Goal: Subscribe to service/newsletter

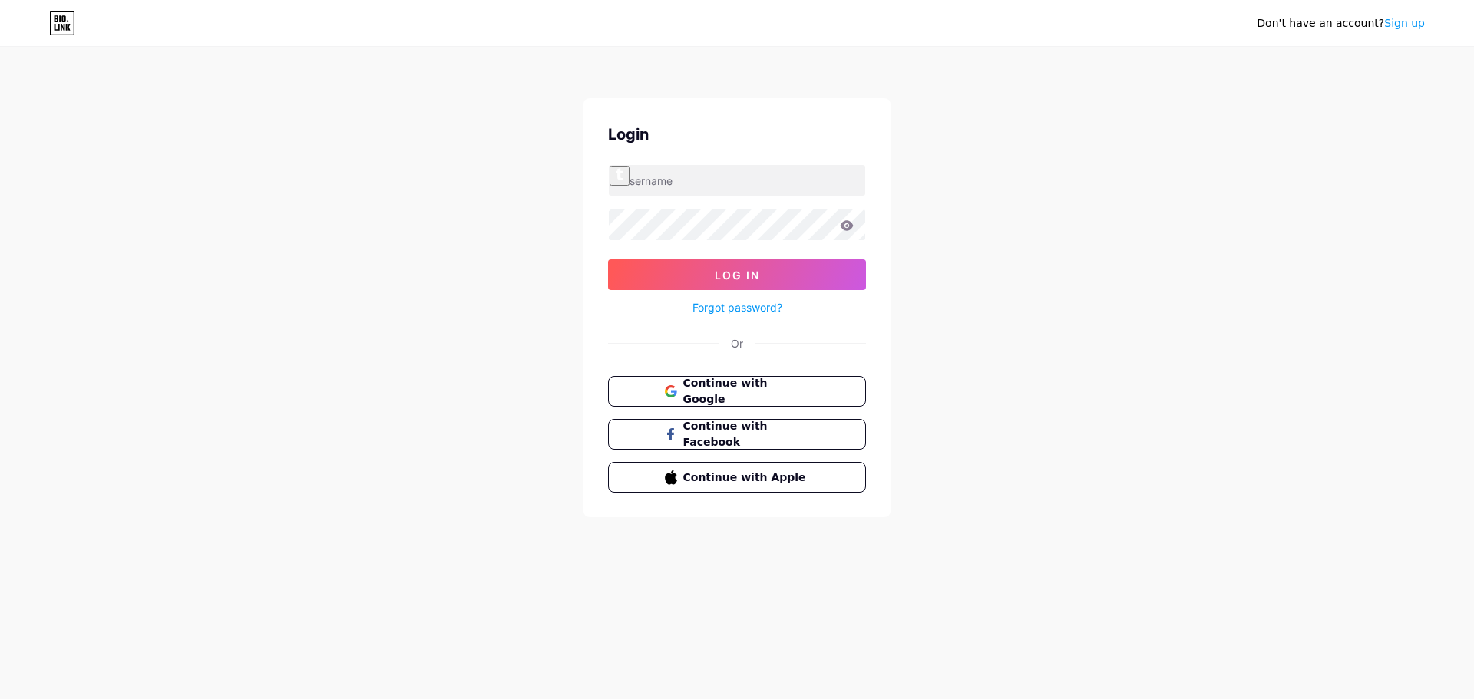
click at [715, 388] on span "Continue with Google" at bounding box center [746, 391] width 127 height 32
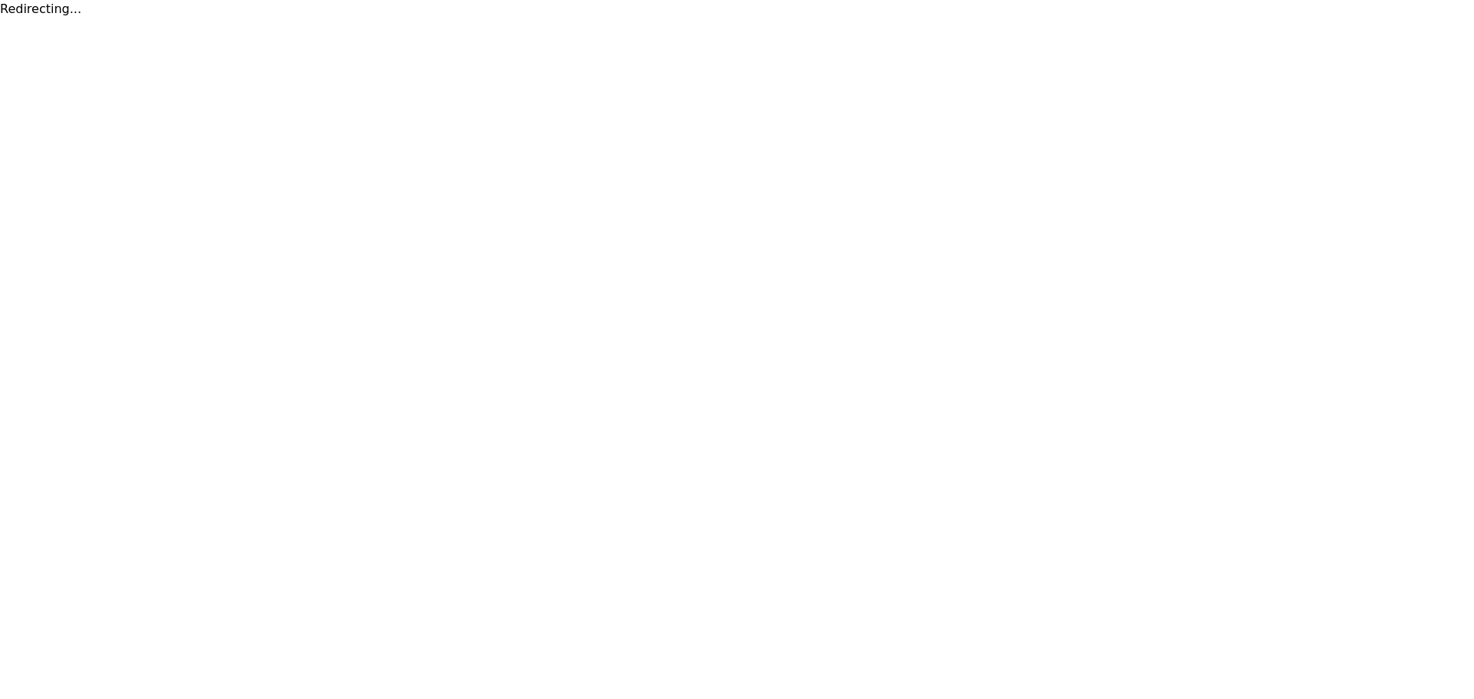
click at [517, 18] on html "Redirecting..." at bounding box center [737, 9] width 1474 height 18
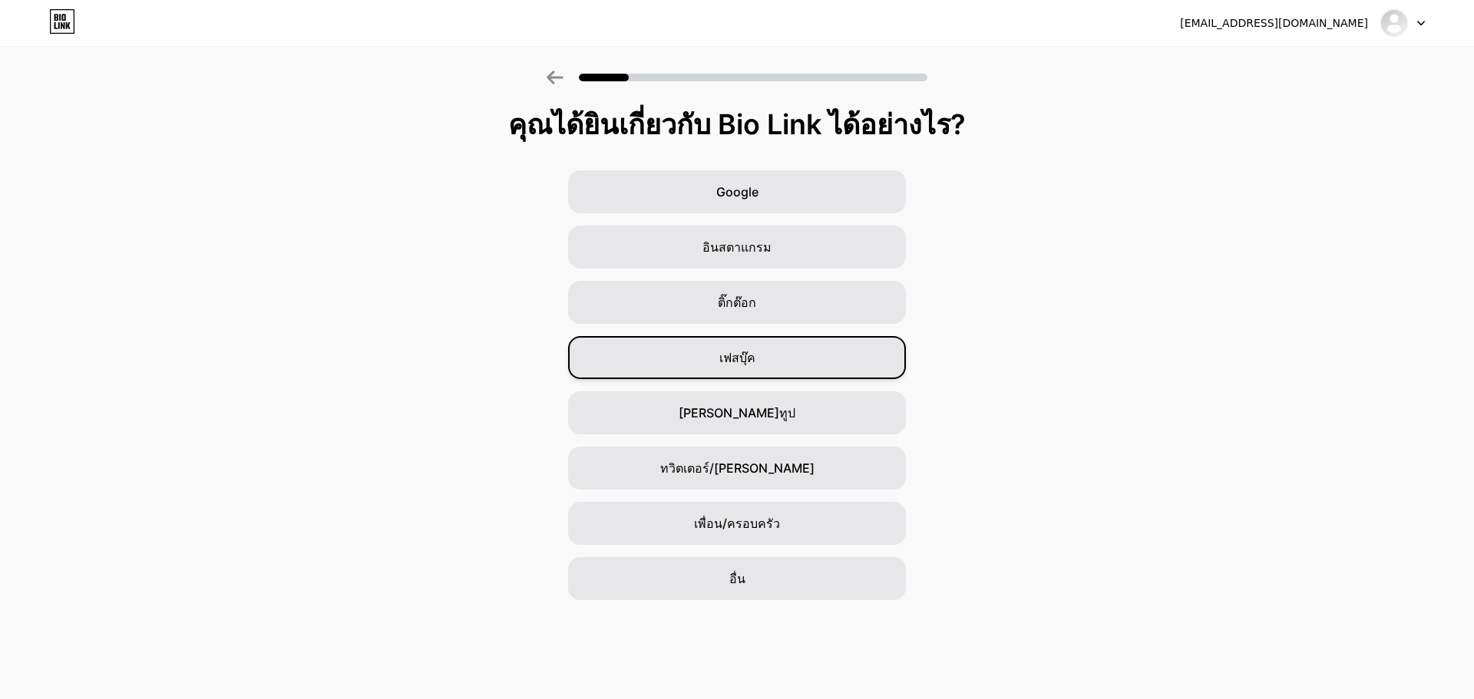
drag, startPoint x: 751, startPoint y: 354, endPoint x: 807, endPoint y: 344, distance: 56.2
click at [751, 354] on font "เฟสบุ๊ค" at bounding box center [737, 357] width 36 height 15
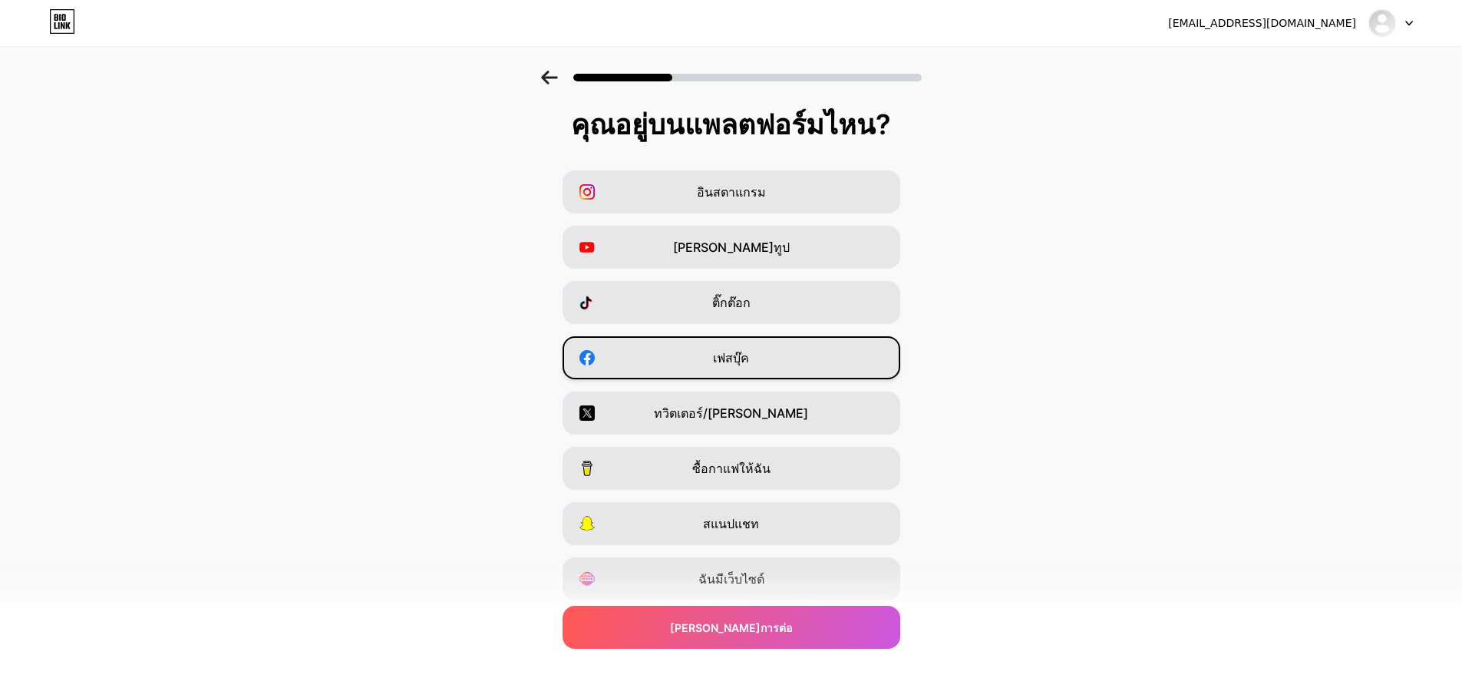
click at [737, 361] on font "เฟสบุ๊ค" at bounding box center [731, 357] width 36 height 15
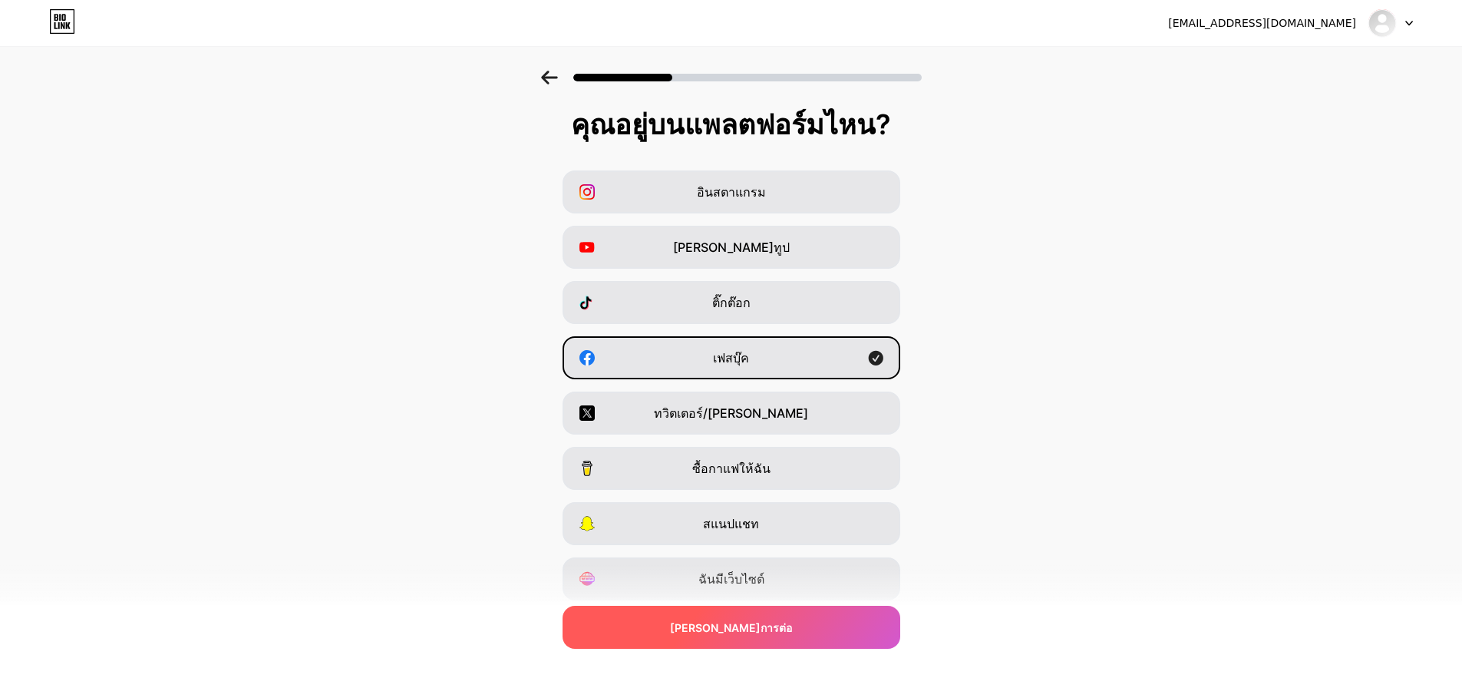
click at [754, 622] on font "[PERSON_NAME]การต่อ" at bounding box center [731, 627] width 122 height 13
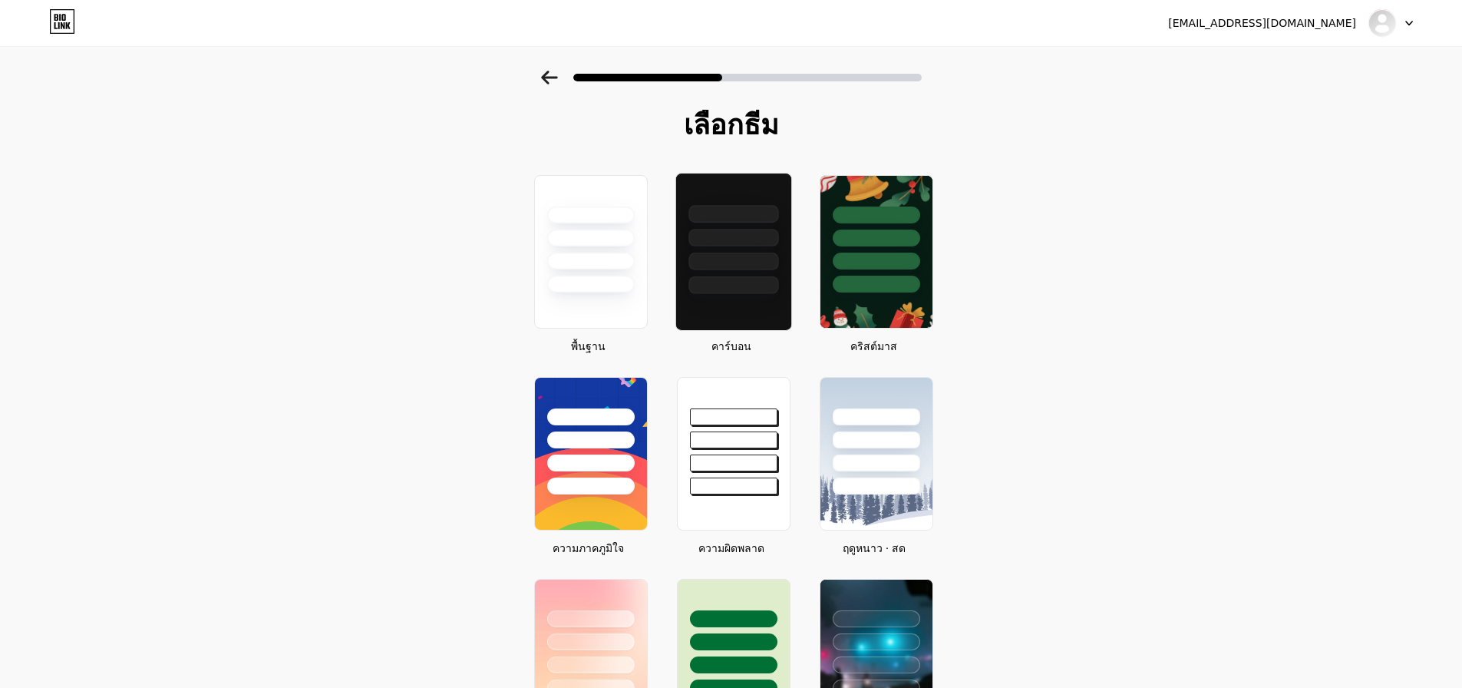
click at [730, 236] on div at bounding box center [733, 238] width 90 height 18
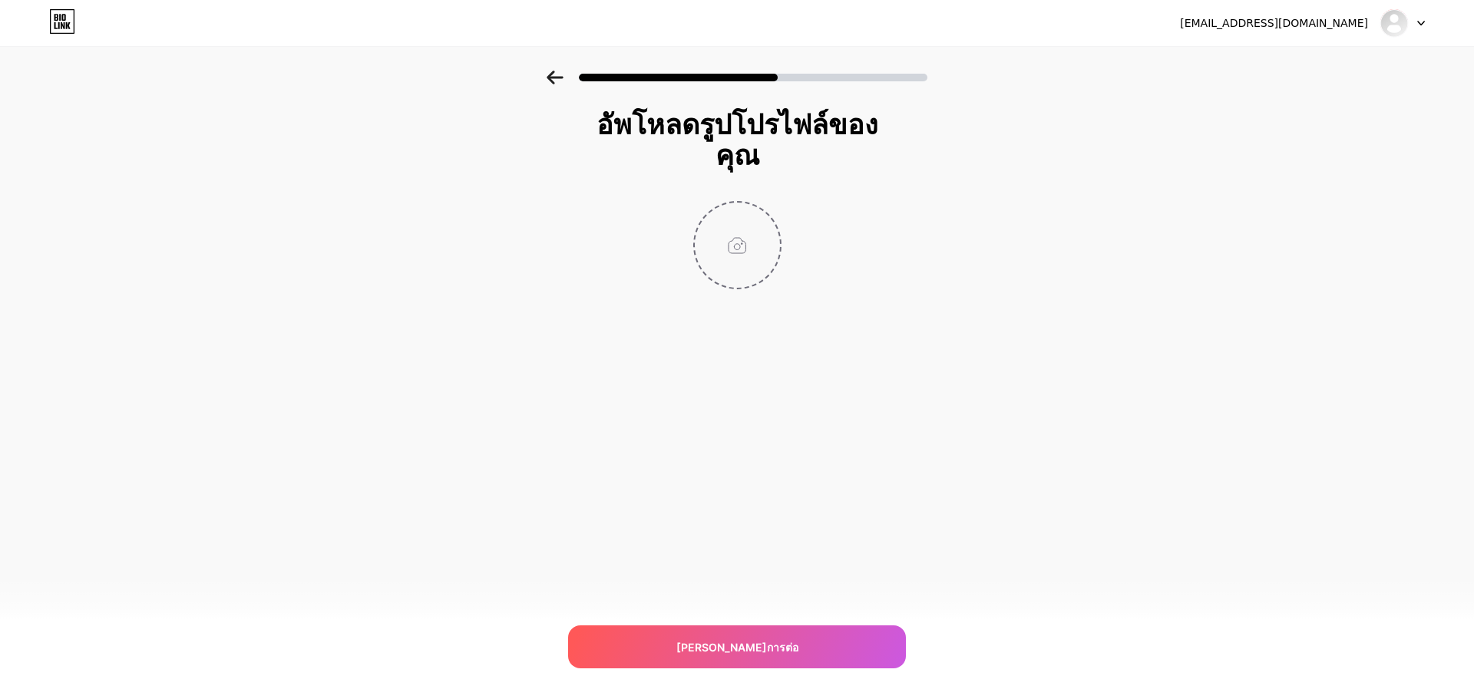
click at [726, 231] on input "file" at bounding box center [737, 245] width 85 height 85
type input "C:\fakepath\Logo-Copa999-[1].jpg"
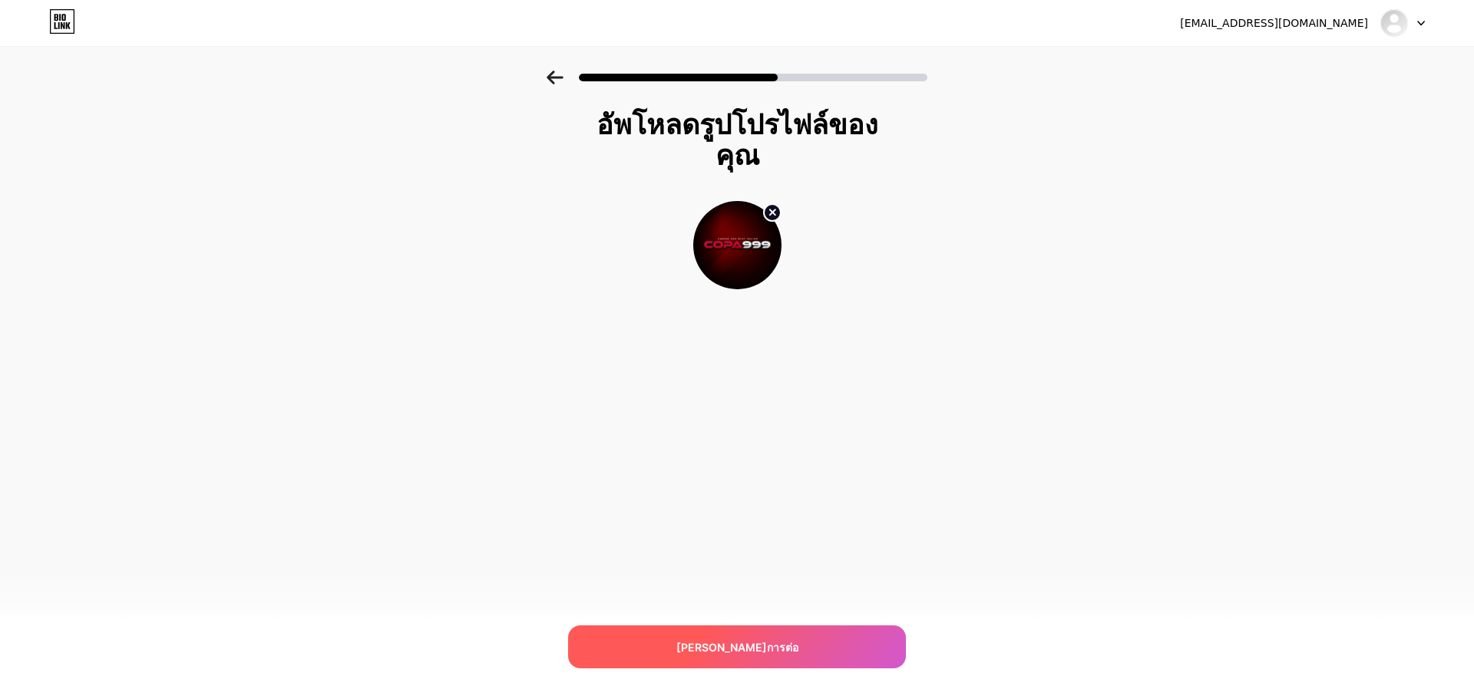
drag, startPoint x: 741, startPoint y: 639, endPoint x: 766, endPoint y: 631, distance: 26.5
click at [740, 639] on span "[PERSON_NAME]การต่อ" at bounding box center [737, 647] width 122 height 16
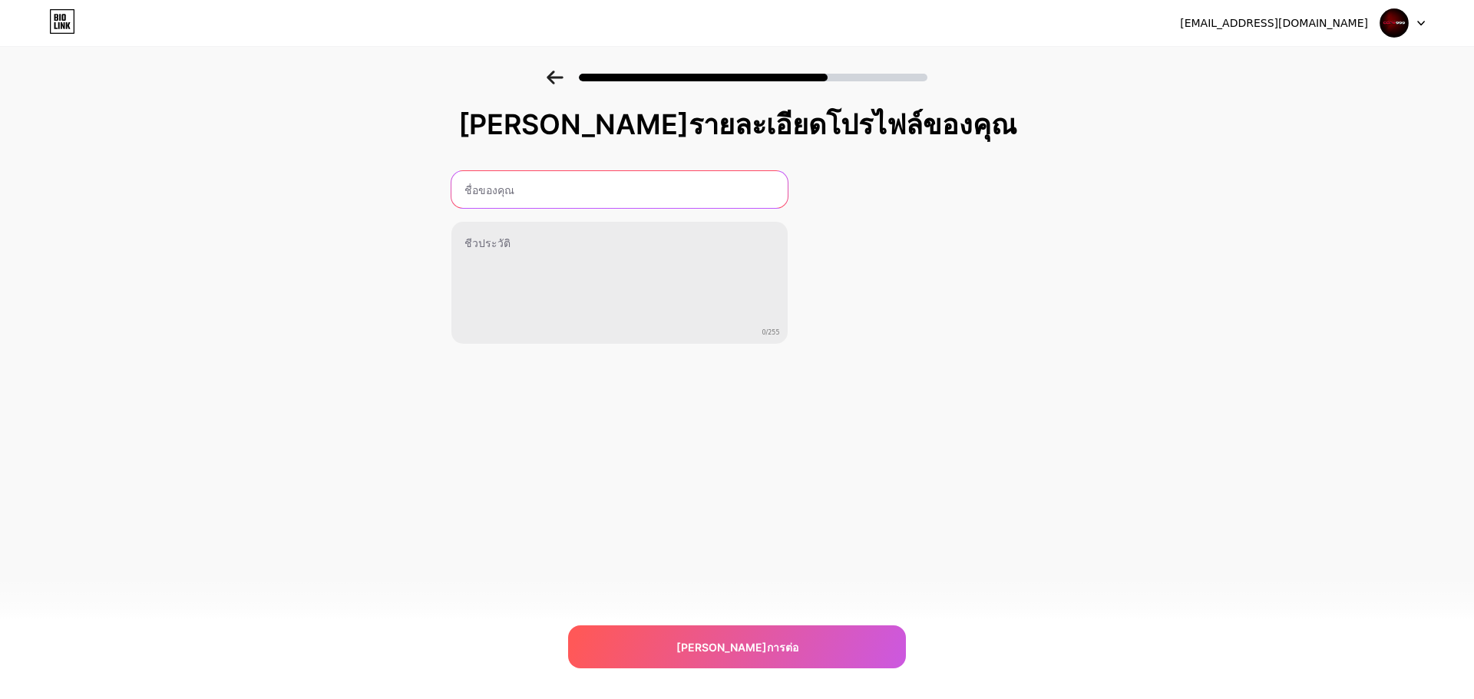
click at [593, 192] on input "text" at bounding box center [619, 189] width 336 height 37
type input "ฉฯญฤ"
type input "COPA999"
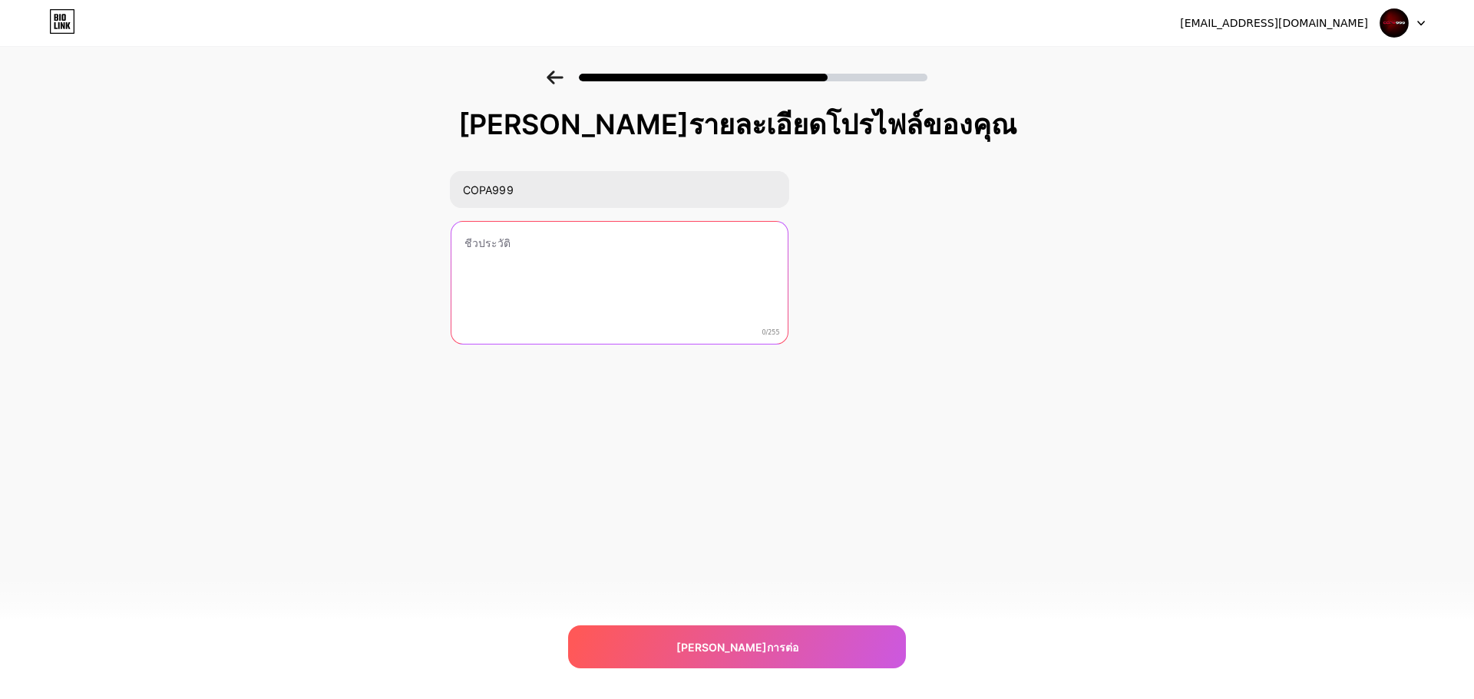
click at [602, 286] on textarea at bounding box center [619, 284] width 336 height 124
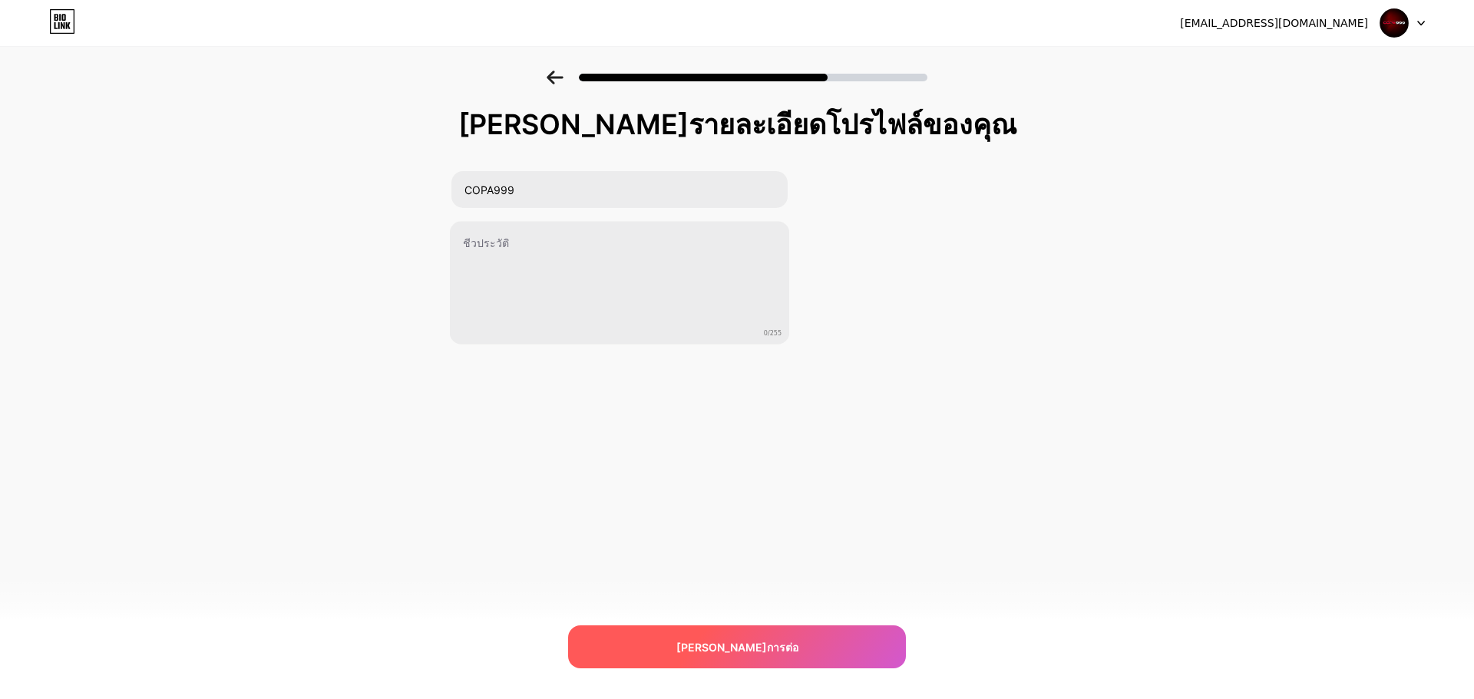
click at [748, 645] on font "[PERSON_NAME]การต่อ" at bounding box center [737, 647] width 122 height 13
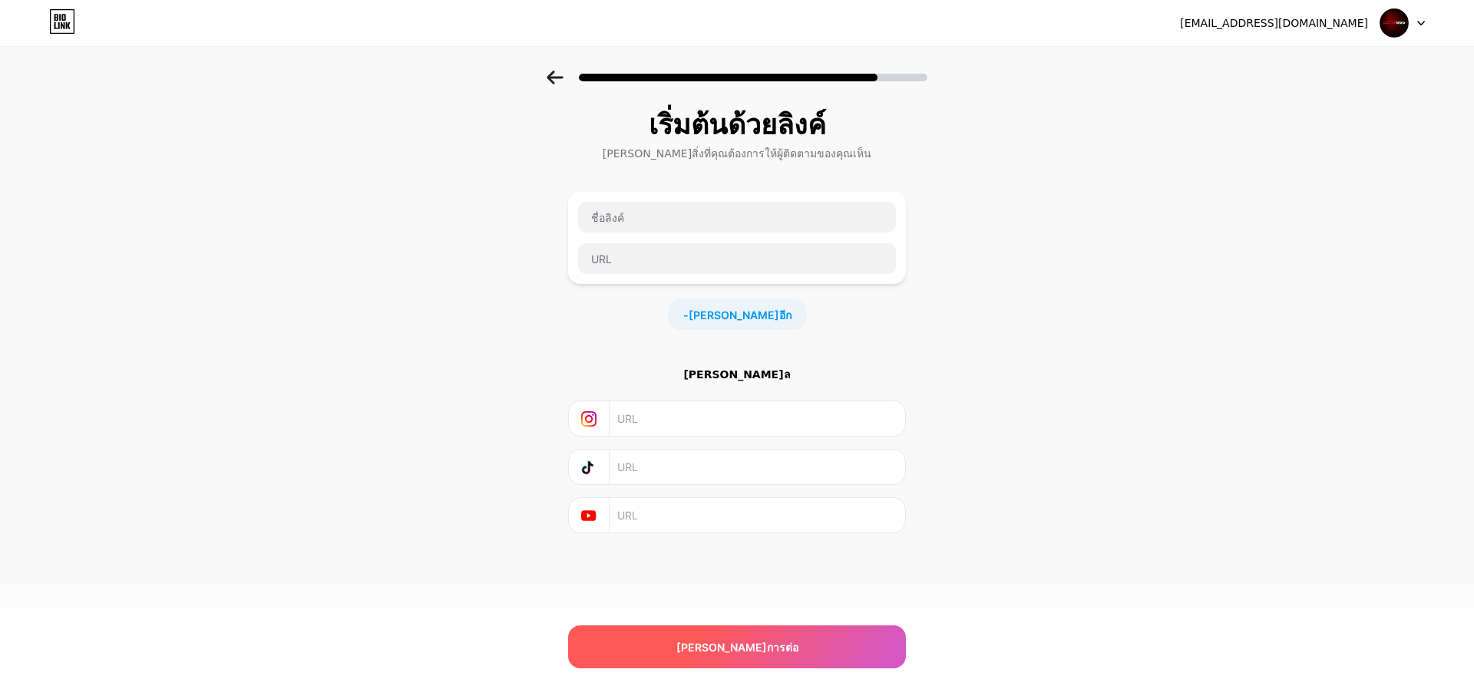
click at [750, 649] on font "[PERSON_NAME]การต่อ" at bounding box center [737, 647] width 122 height 13
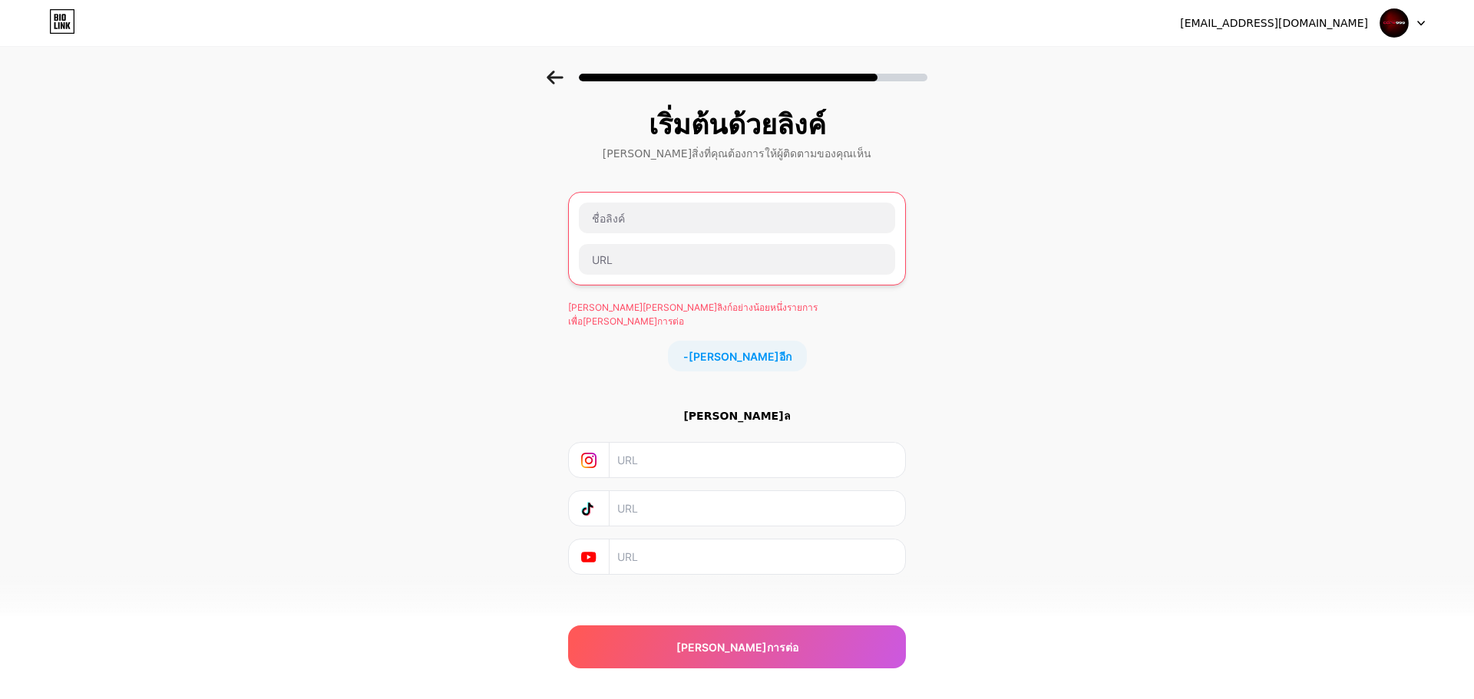
click at [750, 131] on font "เริ่มต้นด้วยลิงค์" at bounding box center [737, 124] width 177 height 34
click at [642, 225] on input "text" at bounding box center [737, 218] width 316 height 31
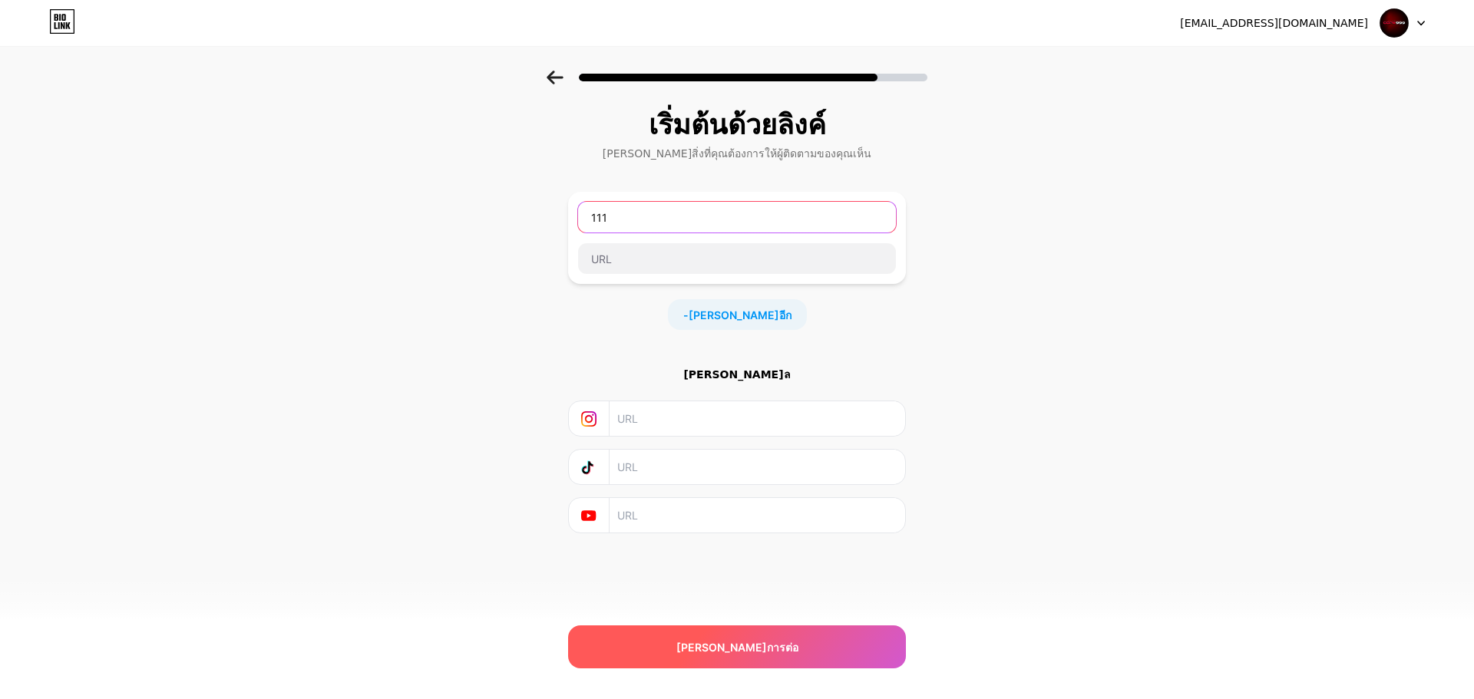
type input "111"
click at [708, 643] on font "[PERSON_NAME]การต่อ" at bounding box center [737, 647] width 122 height 13
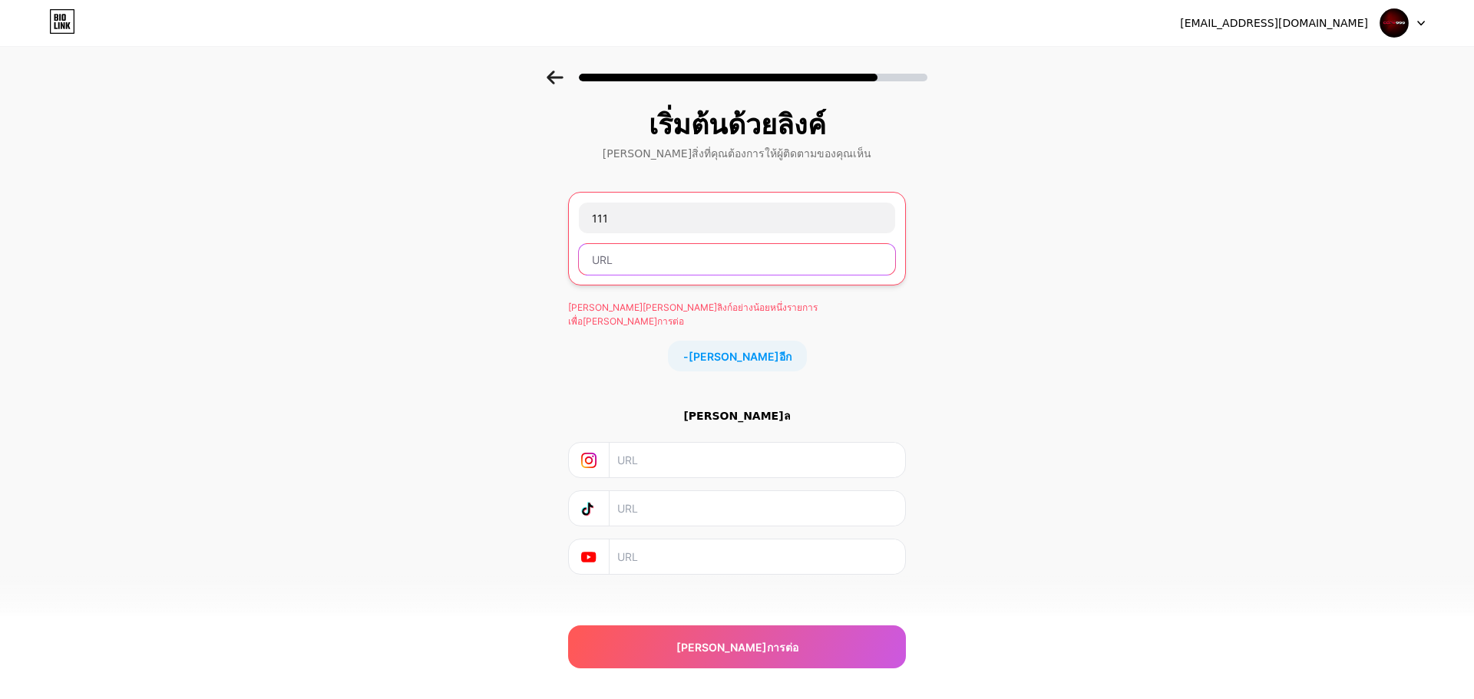
click at [648, 274] on input "text" at bounding box center [737, 259] width 316 height 31
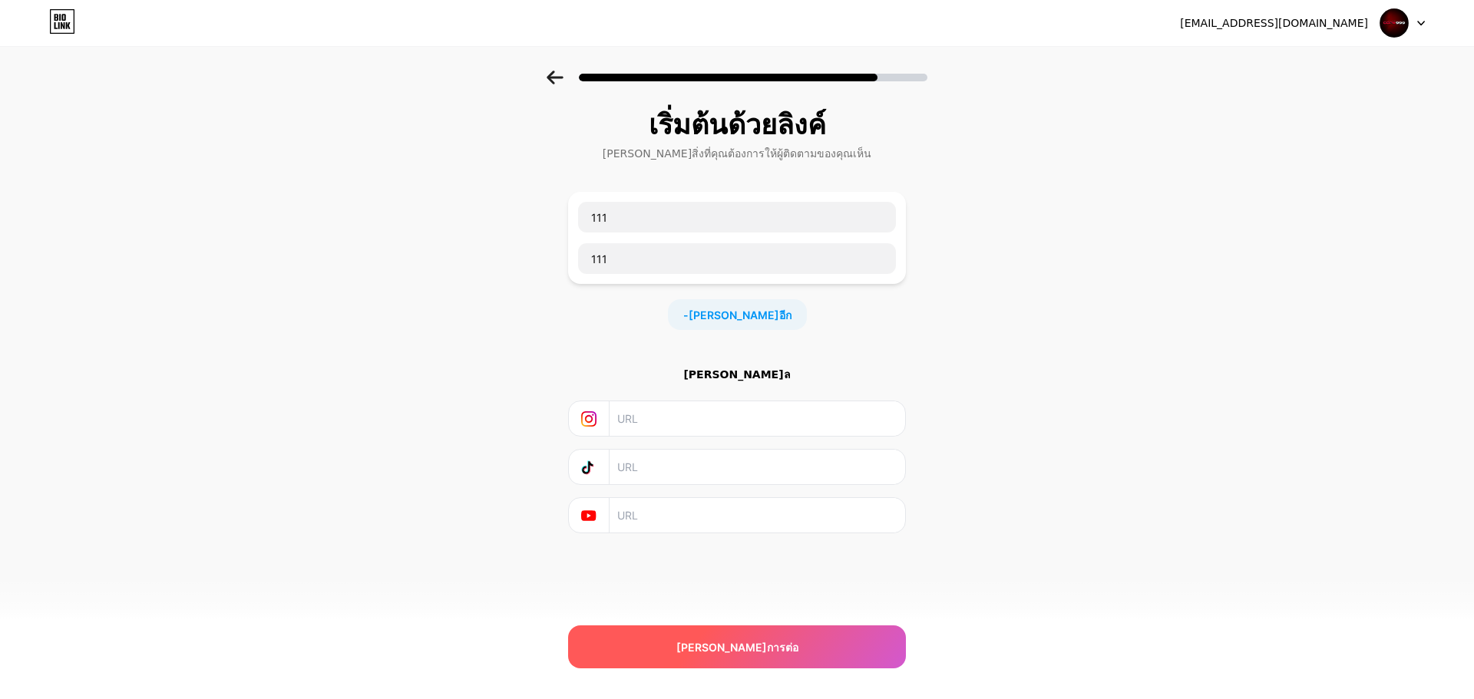
click at [736, 653] on font "[PERSON_NAME]การต่อ" at bounding box center [737, 647] width 122 height 13
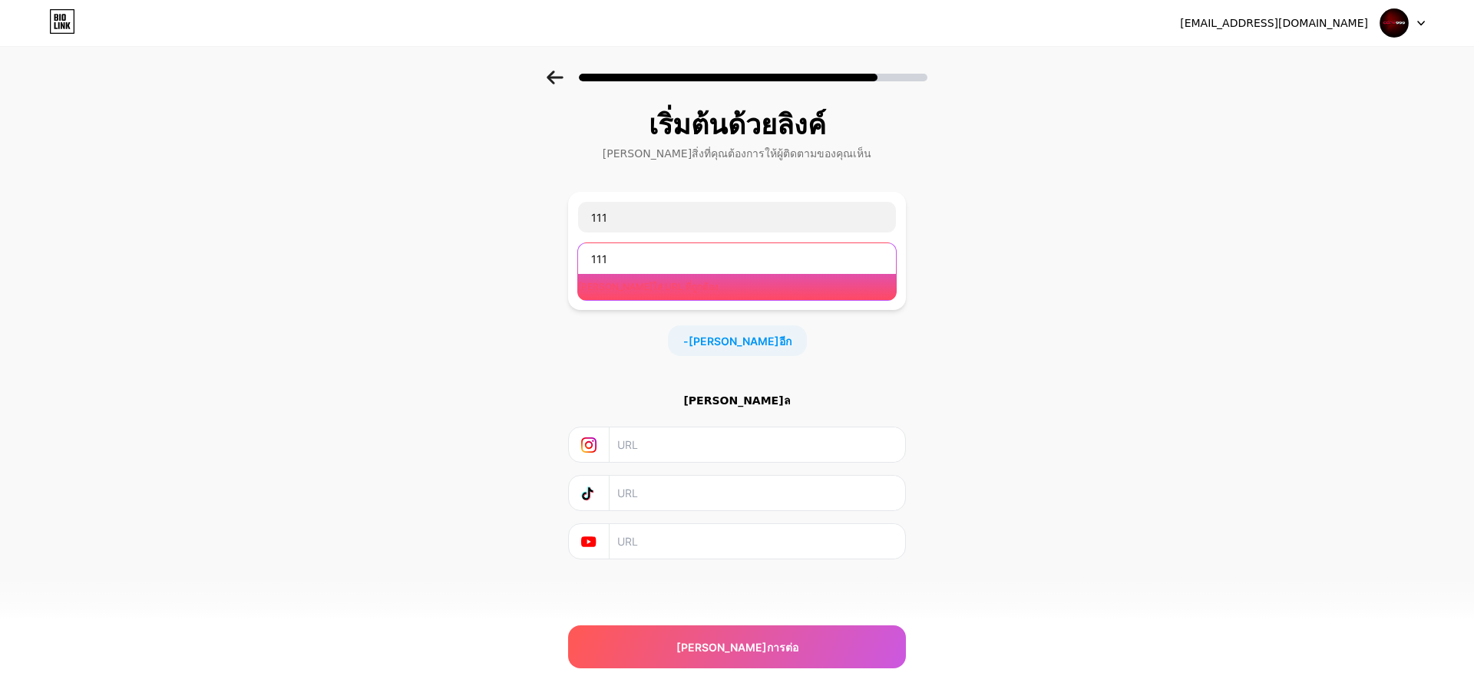
click at [685, 265] on input "111" at bounding box center [737, 258] width 318 height 31
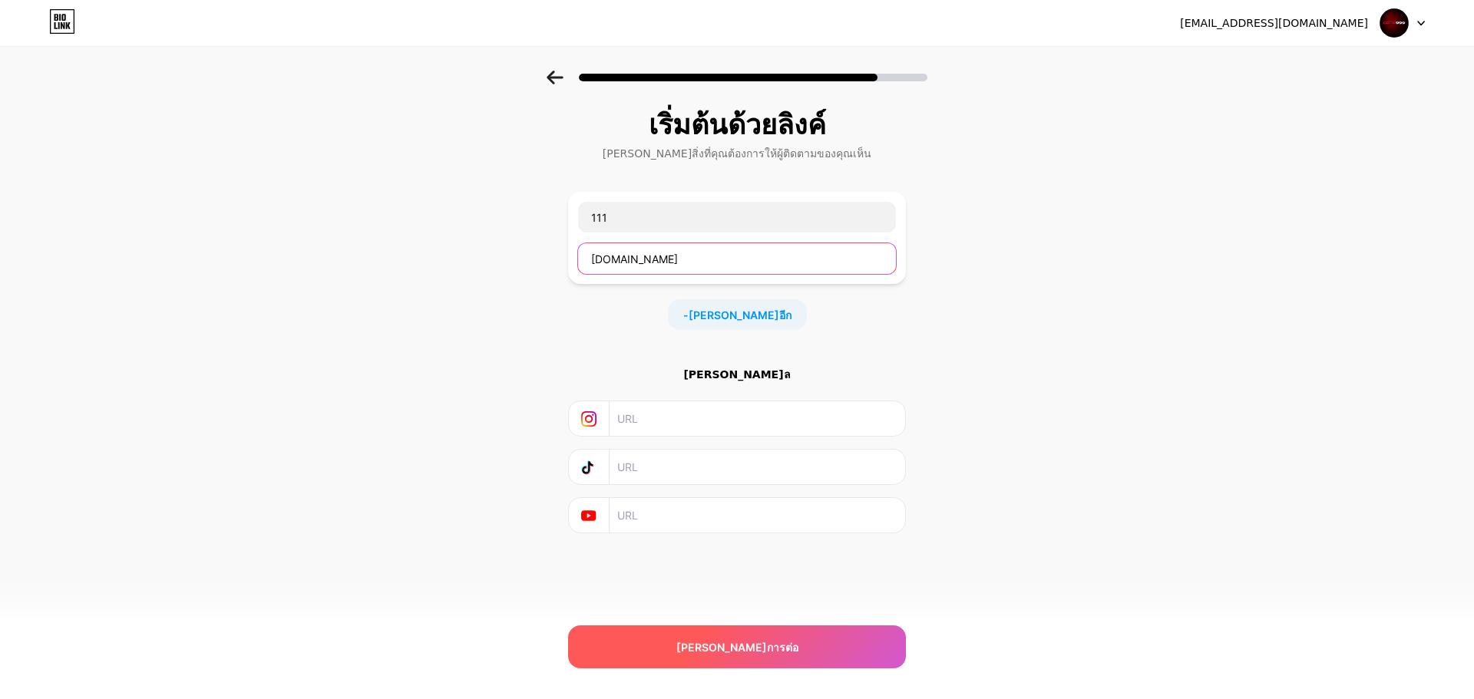
type input "[DOMAIN_NAME]"
click at [735, 654] on span "[PERSON_NAME]การต่อ" at bounding box center [737, 647] width 122 height 16
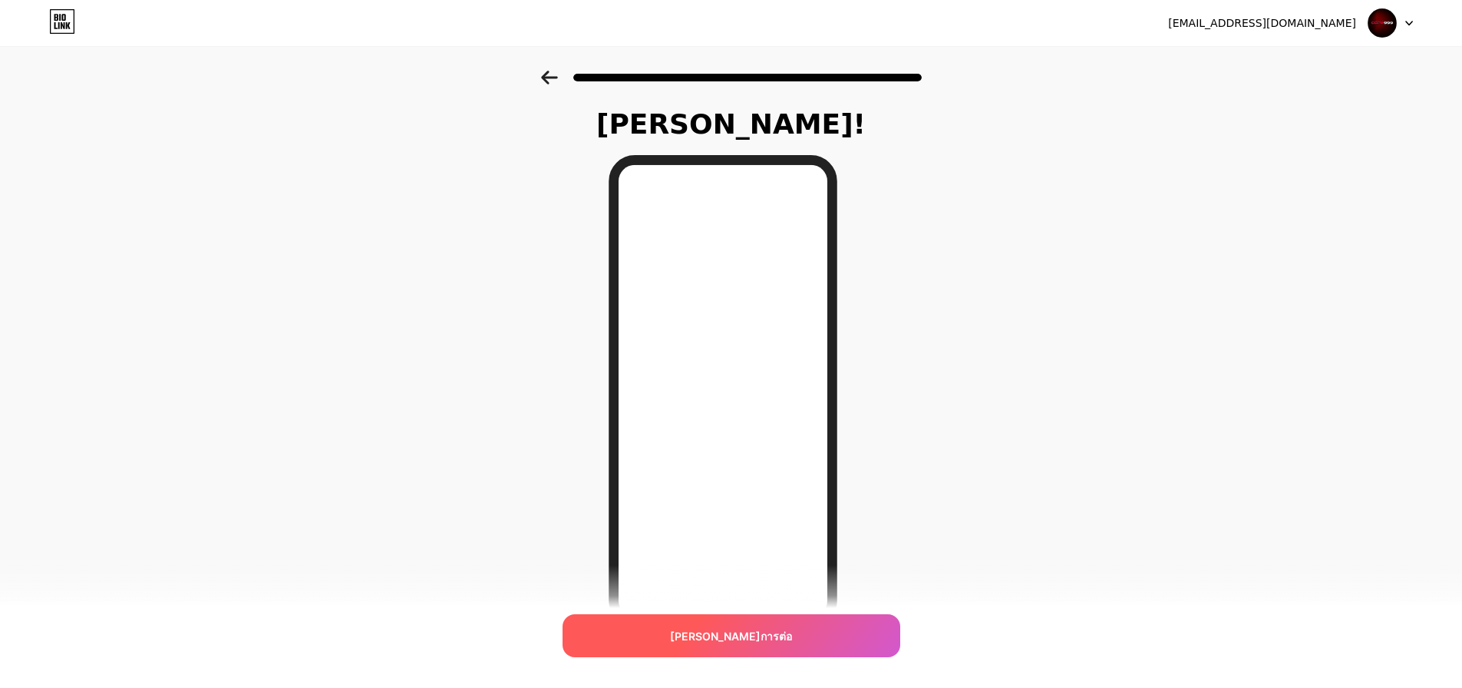
click at [715, 630] on font "[PERSON_NAME]การต่อ" at bounding box center [731, 635] width 122 height 13
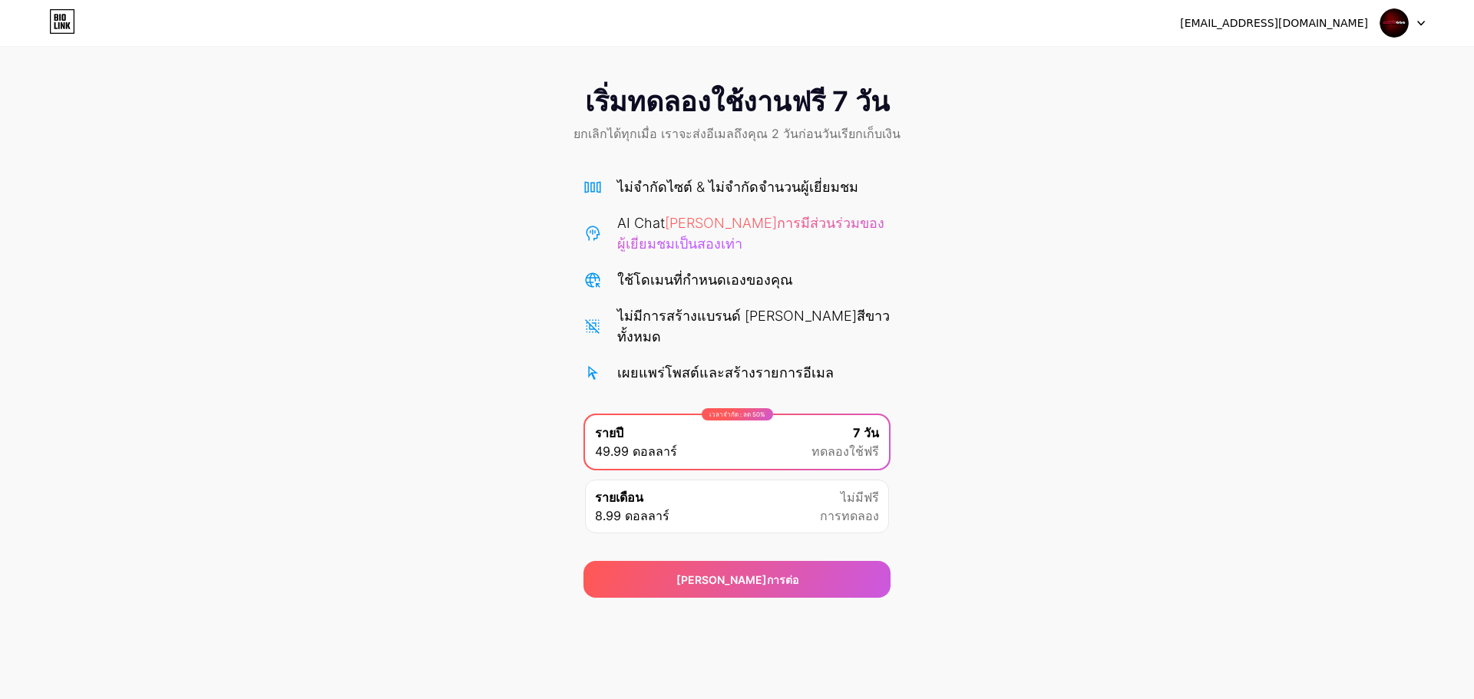
click at [724, 490] on div "รายเดือน 8.99 ดอลลาร์ ไม่มีฟรี การทดลอง" at bounding box center [737, 507] width 304 height 54
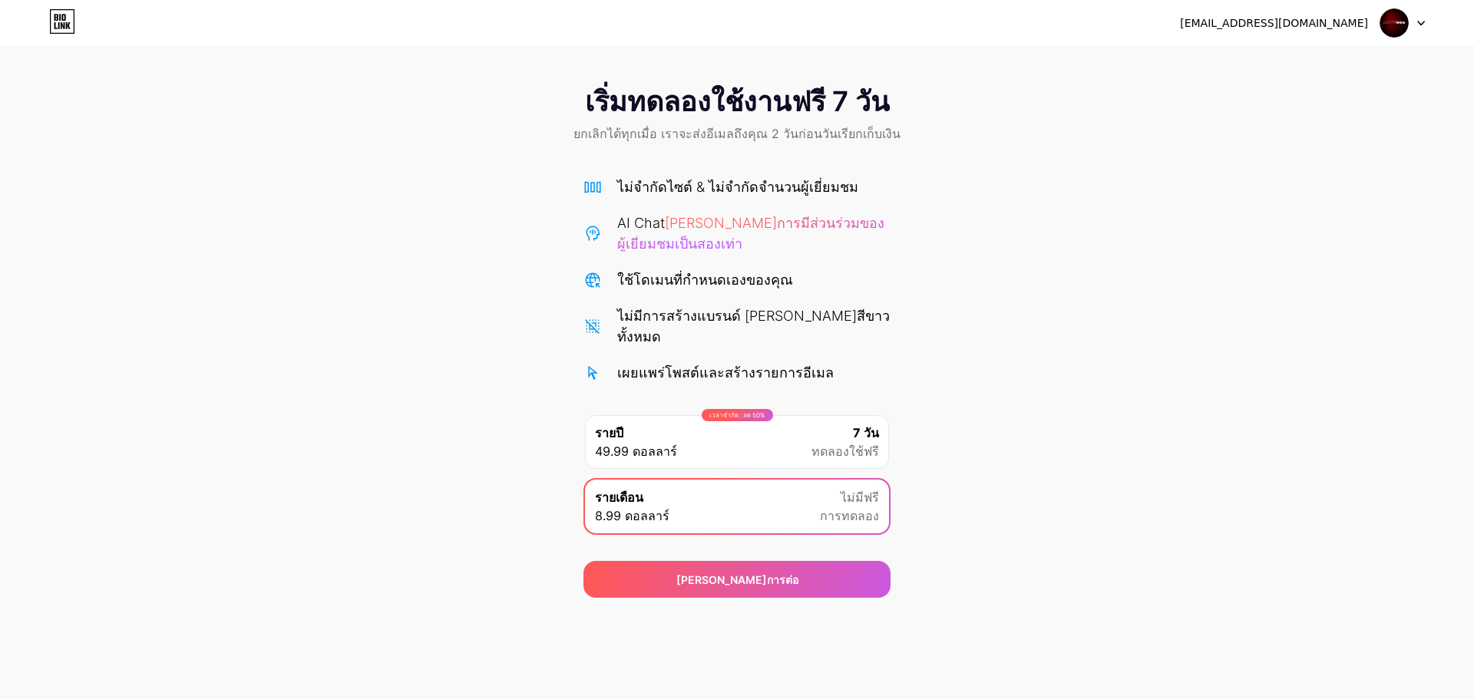
click at [832, 508] on font "การทดลอง" at bounding box center [849, 515] width 59 height 15
click at [64, 25] on icon at bounding box center [63, 25] width 4 height 7
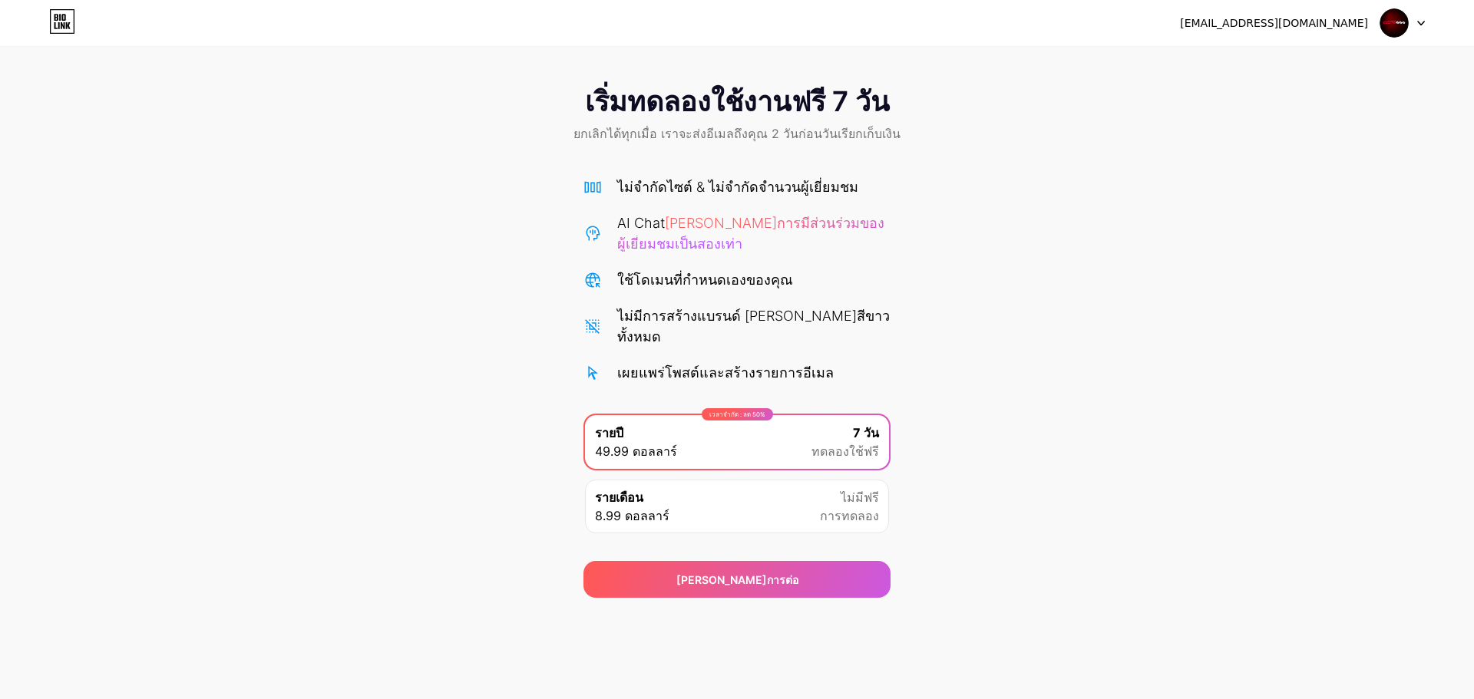
click at [736, 484] on div "รายเดือน 8.99 ดอลลาร์ ไม่มีฟรี การทดลอง" at bounding box center [737, 507] width 304 height 54
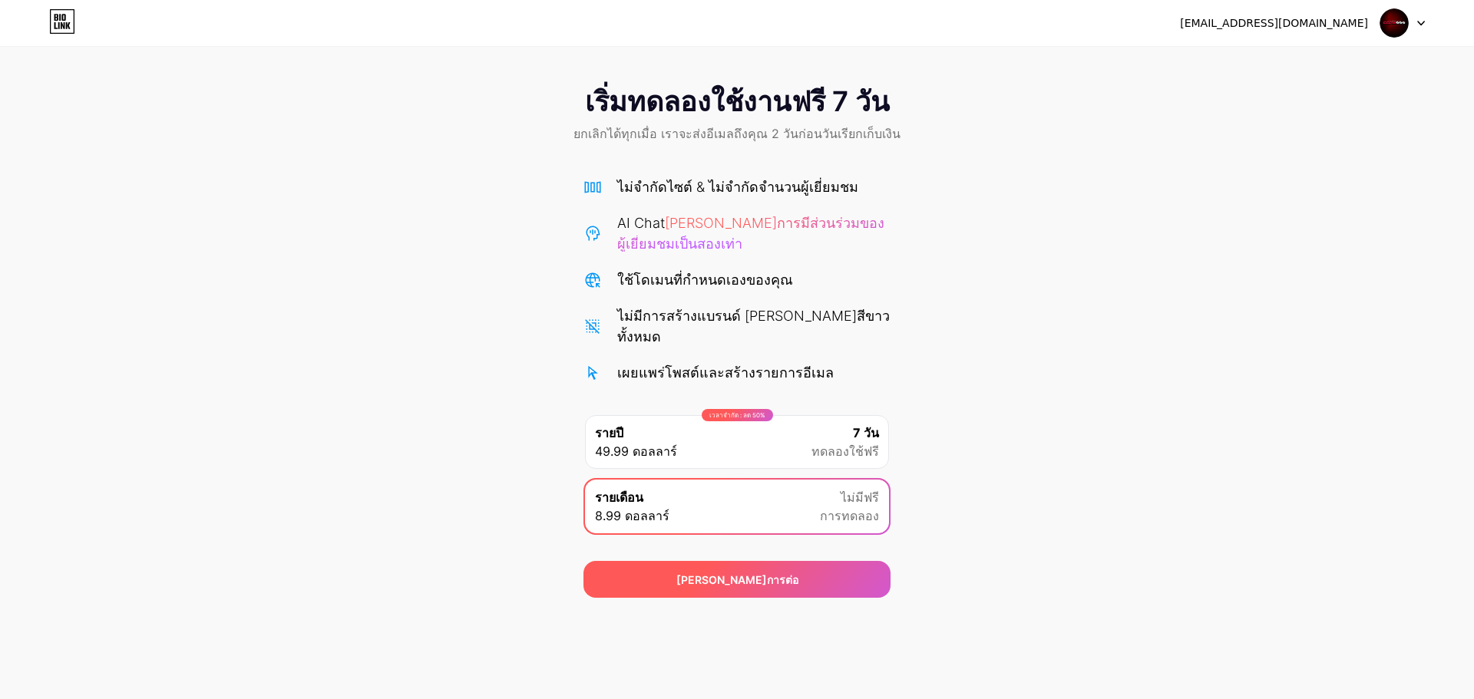
click at [741, 573] on font "[PERSON_NAME]การต่อ" at bounding box center [737, 579] width 122 height 13
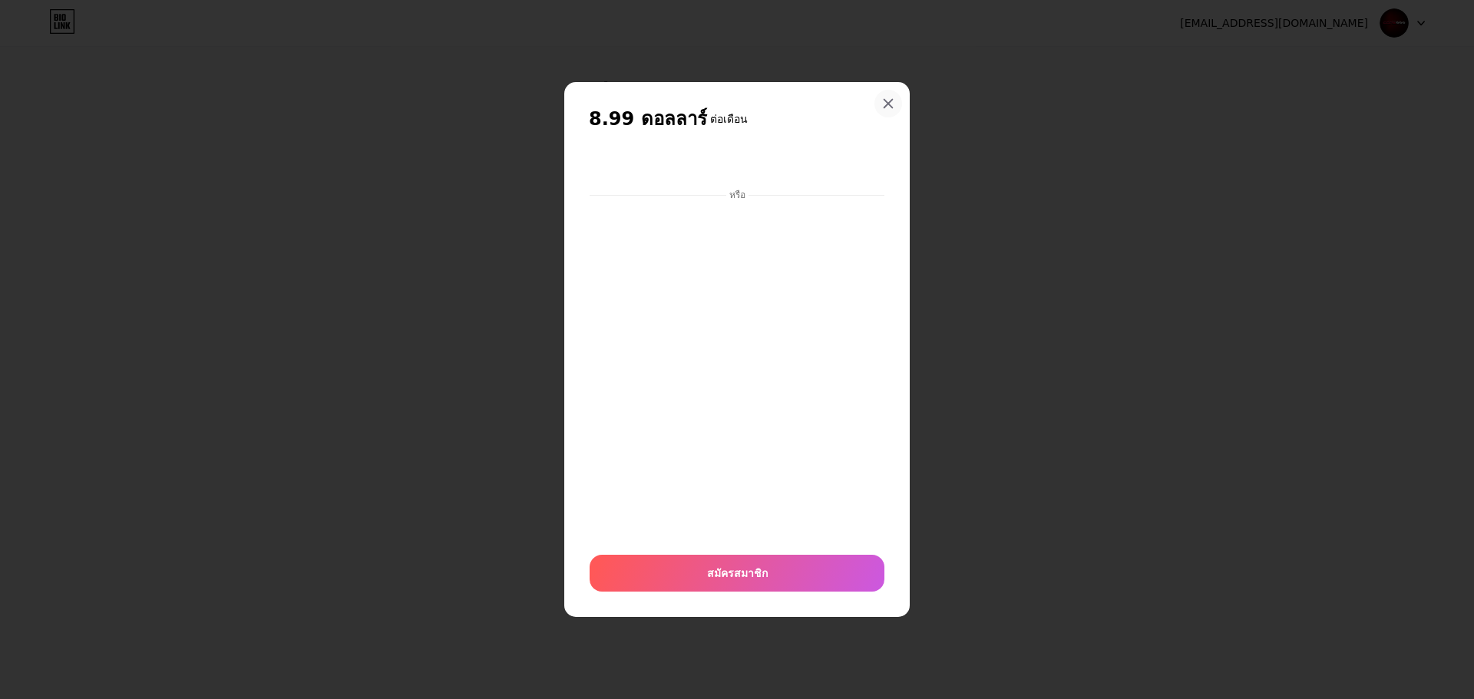
click at [892, 109] on icon at bounding box center [888, 103] width 12 height 12
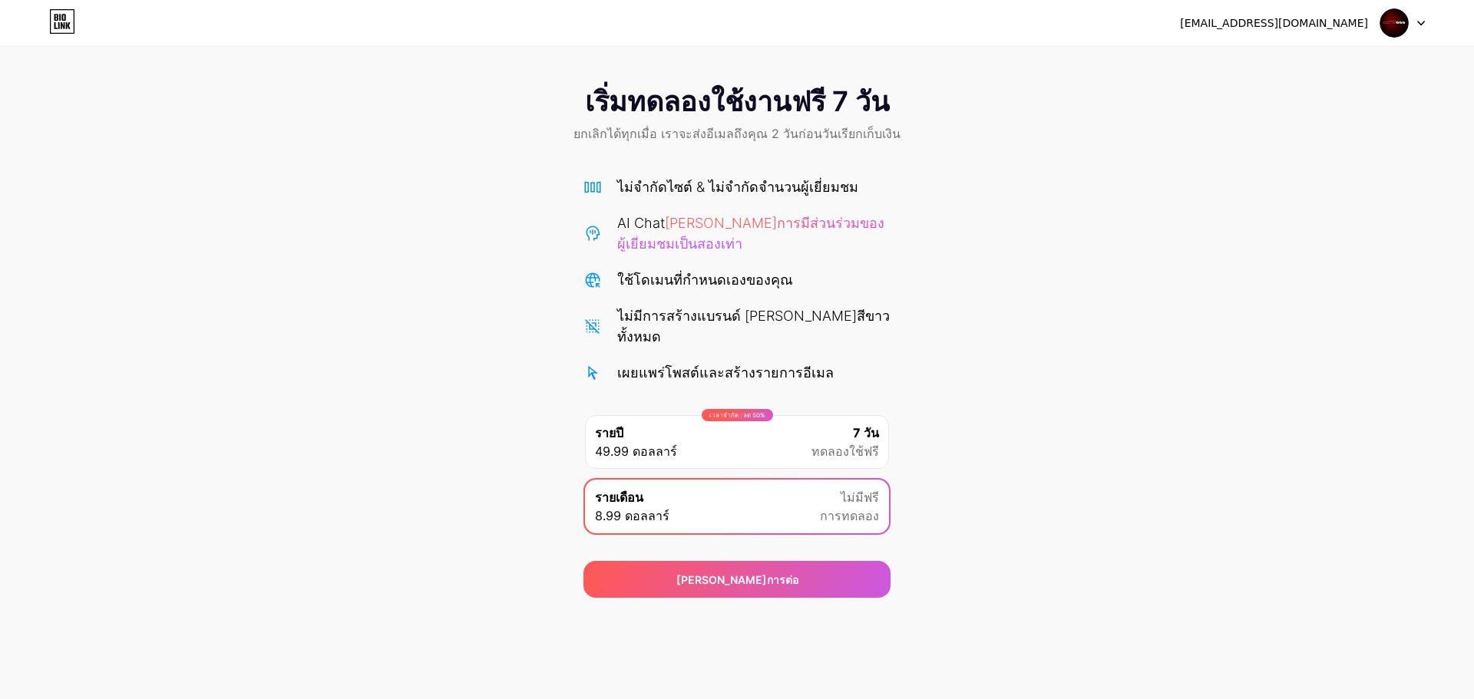
drag, startPoint x: 54, startPoint y: 31, endPoint x: 102, endPoint y: 28, distance: 48.5
click at [54, 31] on icon at bounding box center [62, 21] width 26 height 25
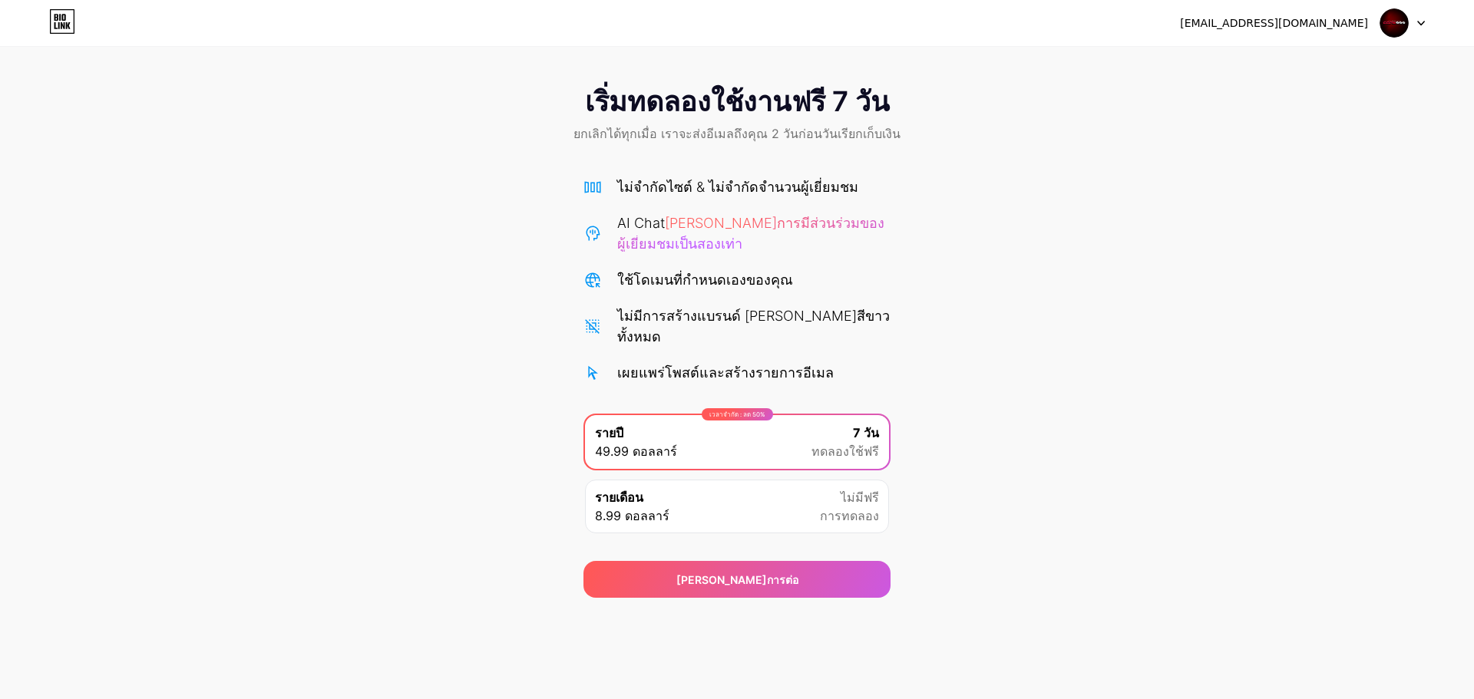
click at [1403, 24] on img at bounding box center [1393, 22] width 29 height 29
click at [1239, 175] on div "เริ่มทดลองใช้งานฟรี 7 วัน ยกเลิกได้ทุกเมื่อ เราจะส่งอีเมลถึงคุณ 2 วันก่อนวันเรี…" at bounding box center [737, 334] width 1474 height 527
